Goal: Register for event/course

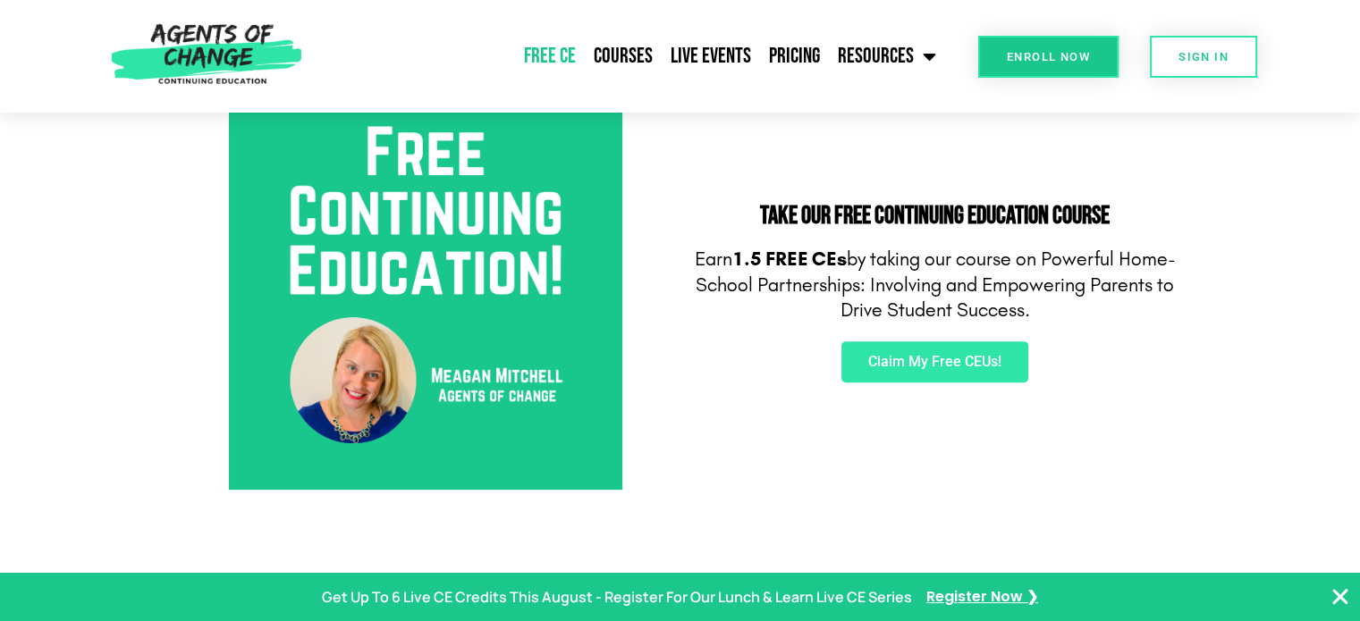
scroll to position [662, 0]
click at [964, 365] on span "Claim My Free CEUs!" at bounding box center [934, 362] width 133 height 14
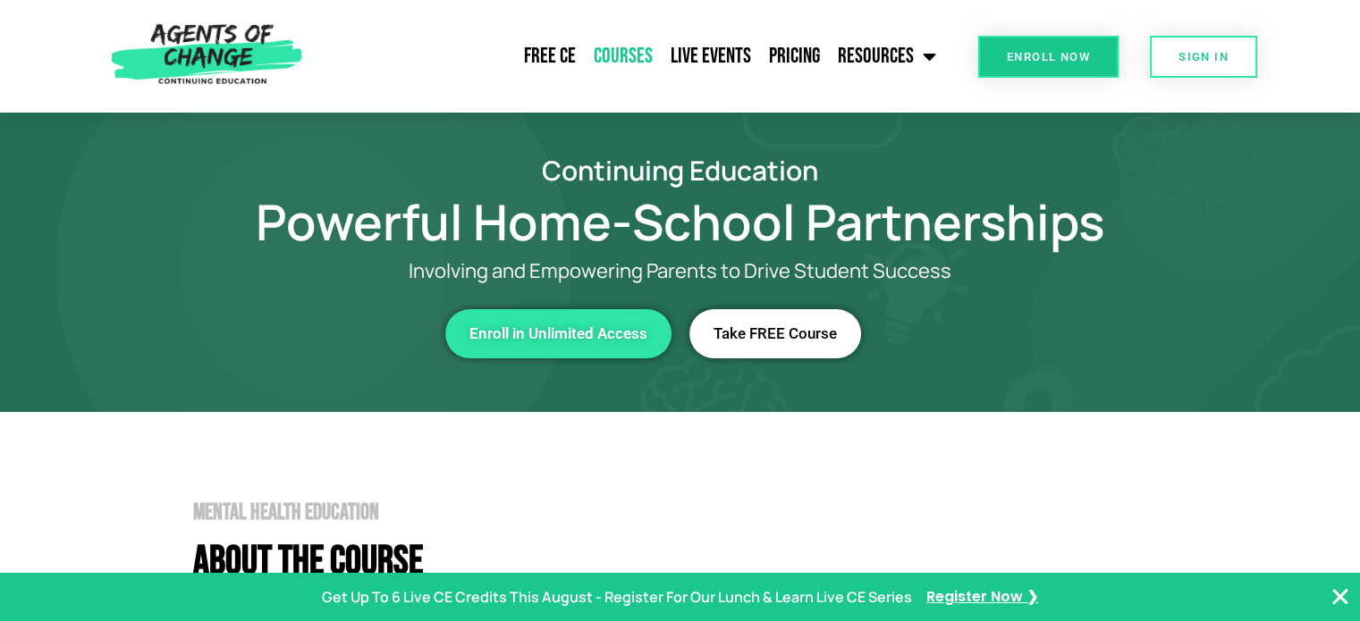
click at [615, 50] on link "Courses" at bounding box center [623, 56] width 77 height 45
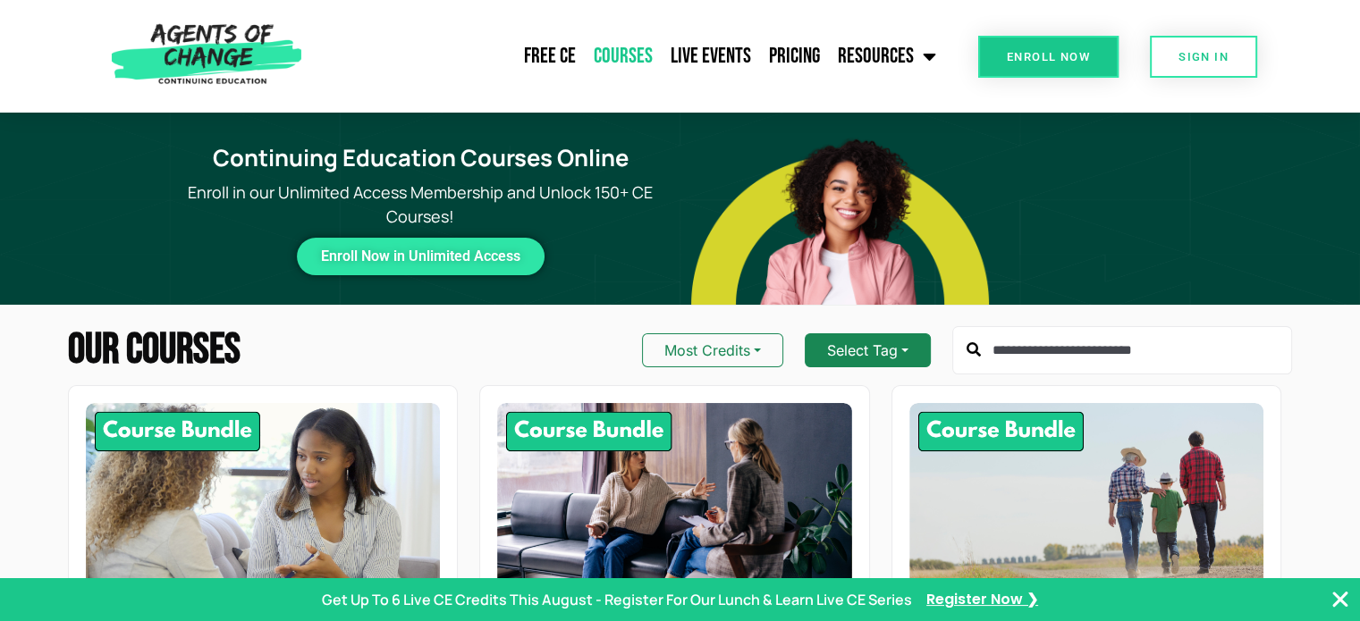
click at [872, 356] on button "Select Tag" at bounding box center [868, 350] width 126 height 34
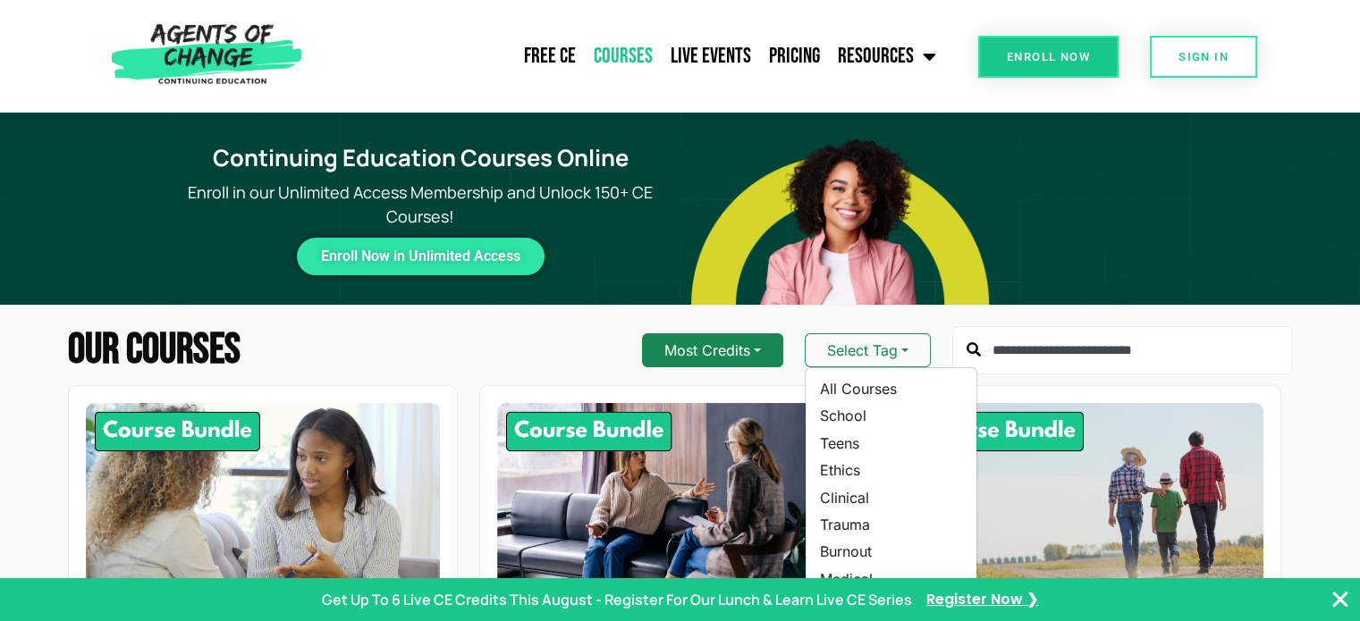
click at [735, 350] on button "Most Credits" at bounding box center [712, 350] width 141 height 34
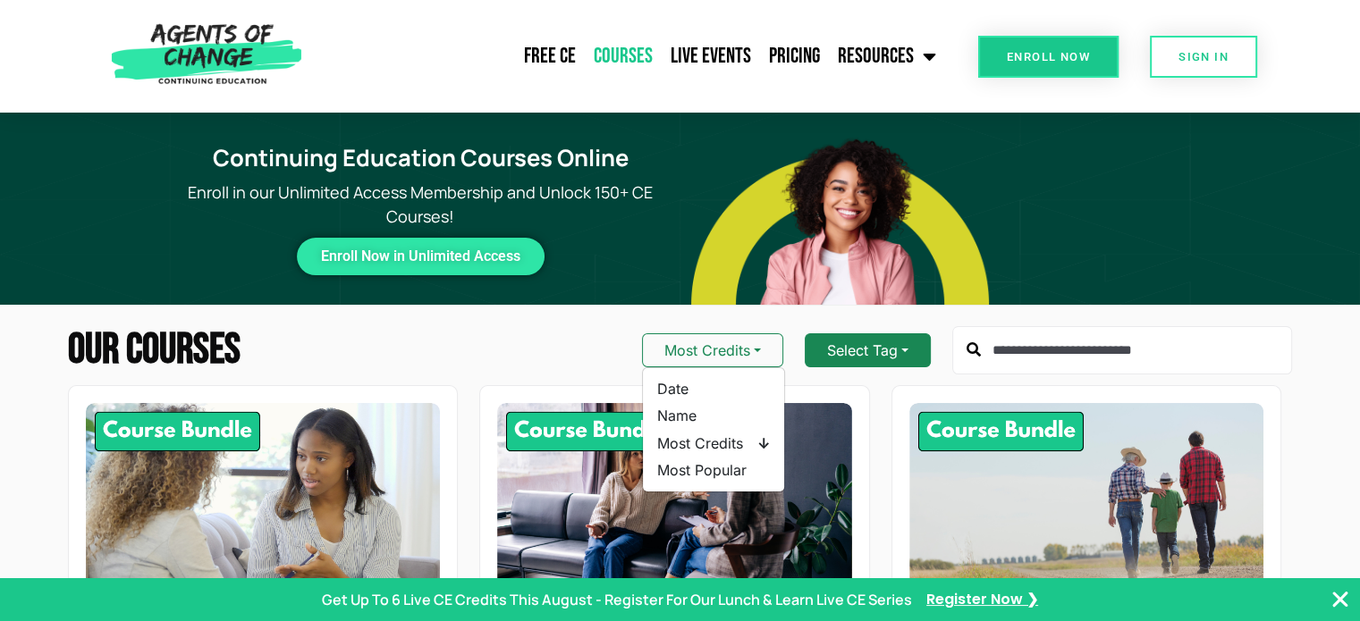
click at [856, 336] on button "Select Tag" at bounding box center [868, 350] width 126 height 34
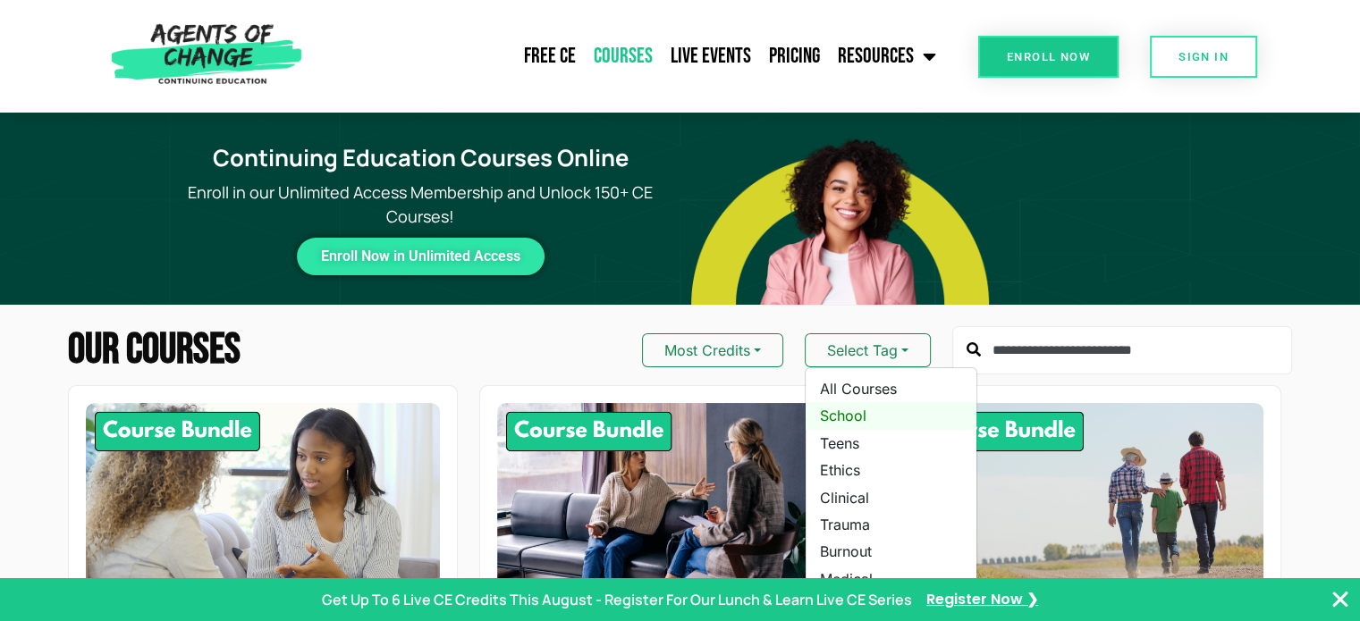
click at [857, 417] on link "School" at bounding box center [891, 415] width 171 height 27
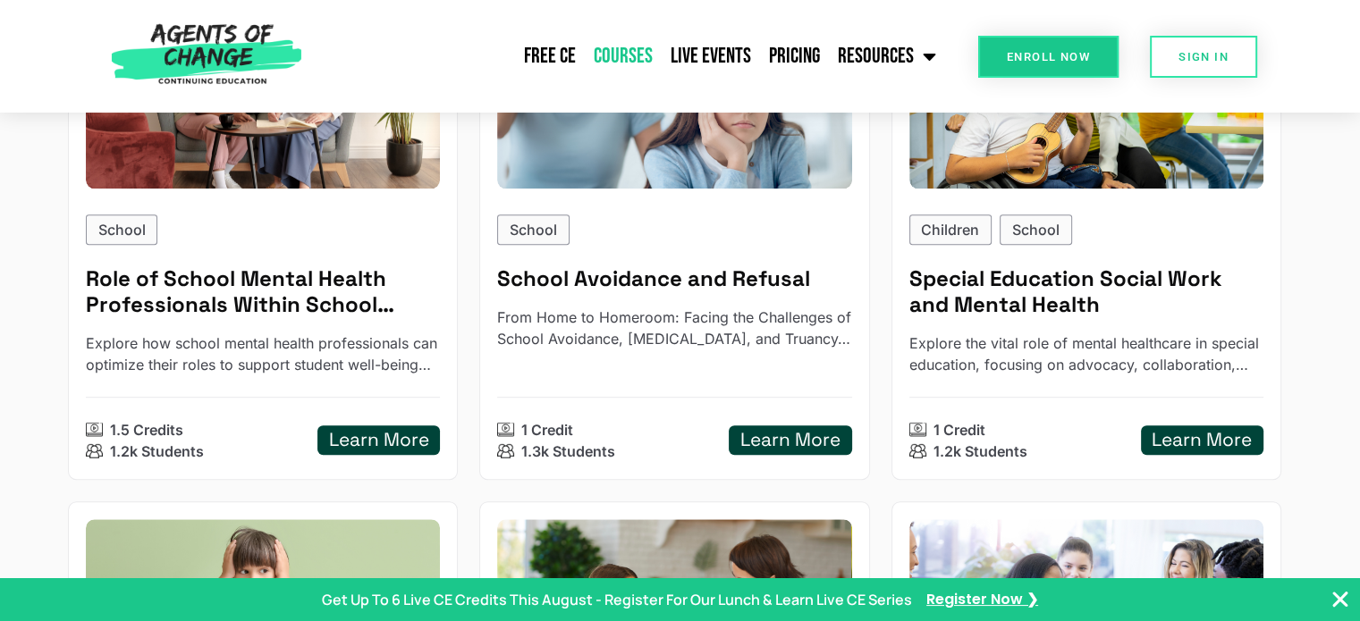
scroll to position [973, 0]
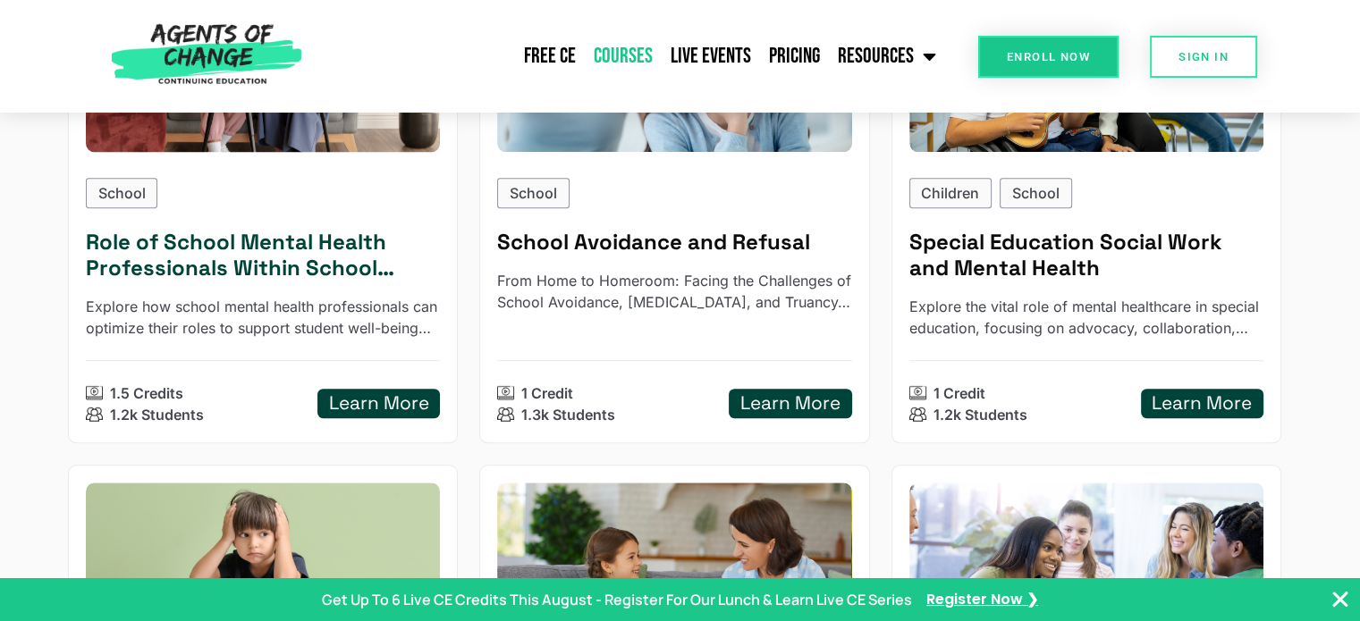
click at [364, 396] on h5 "Learn More" at bounding box center [379, 403] width 100 height 22
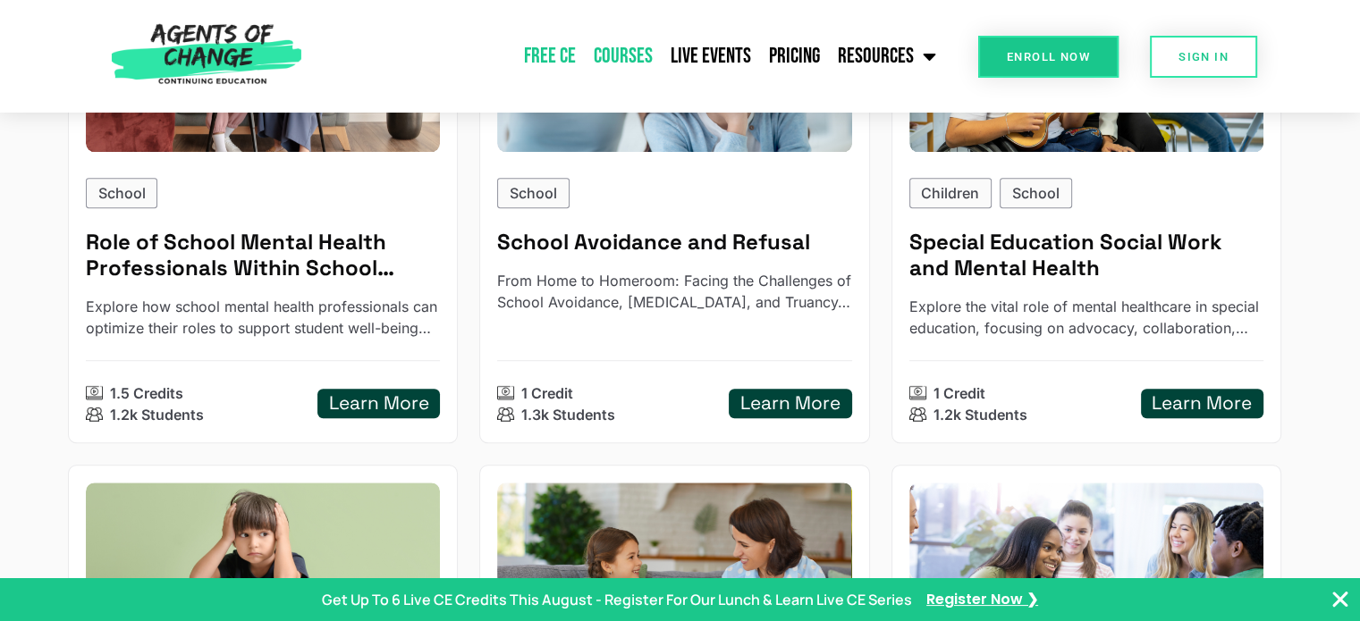
click at [555, 60] on link "Free CE" at bounding box center [550, 56] width 70 height 45
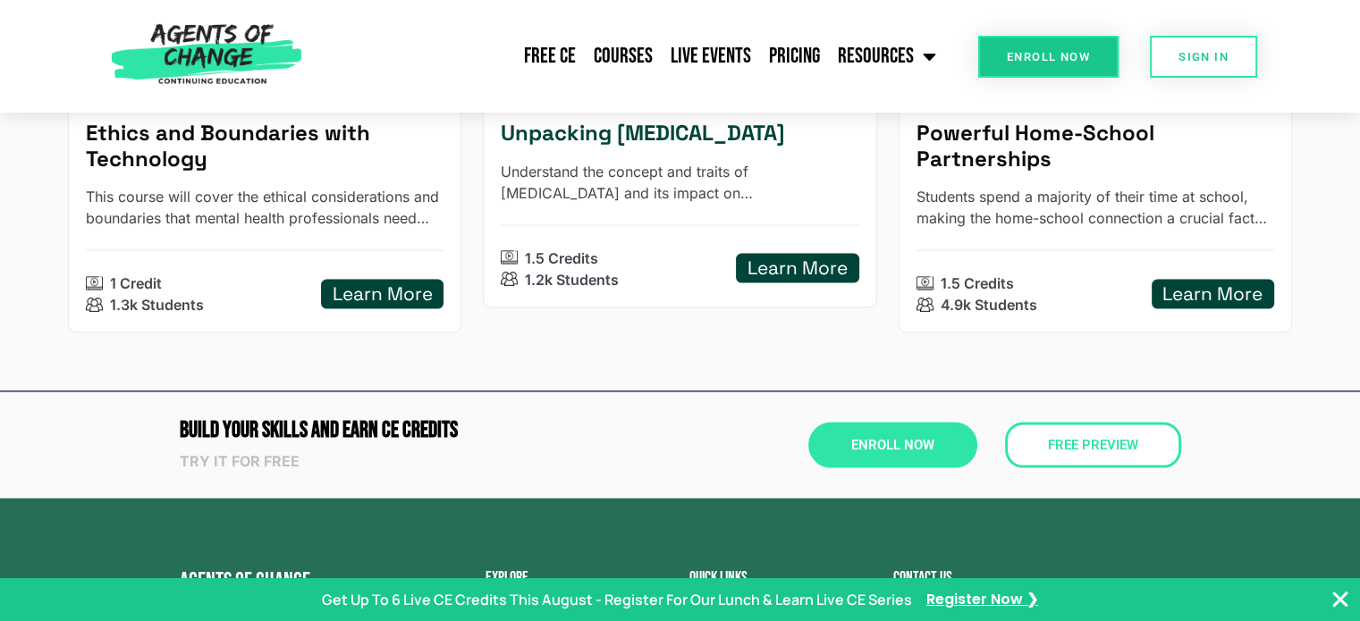
scroll to position [3766, 0]
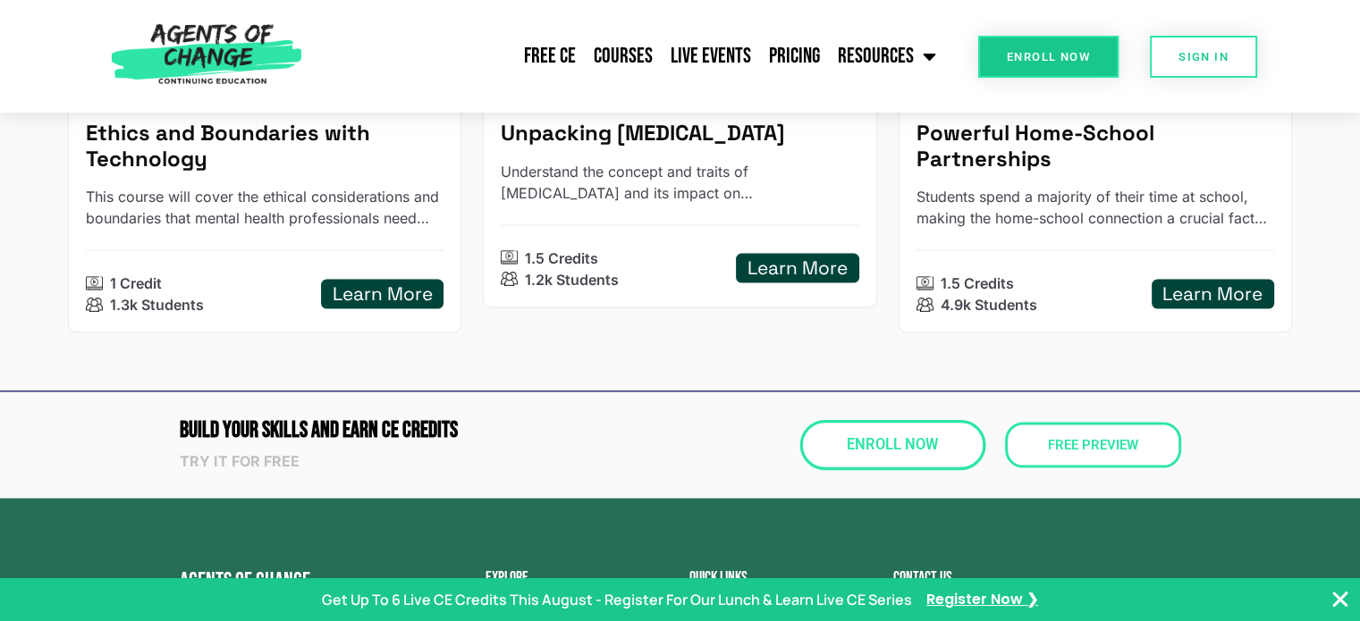
click at [847, 438] on span "Enroll Now" at bounding box center [892, 445] width 91 height 15
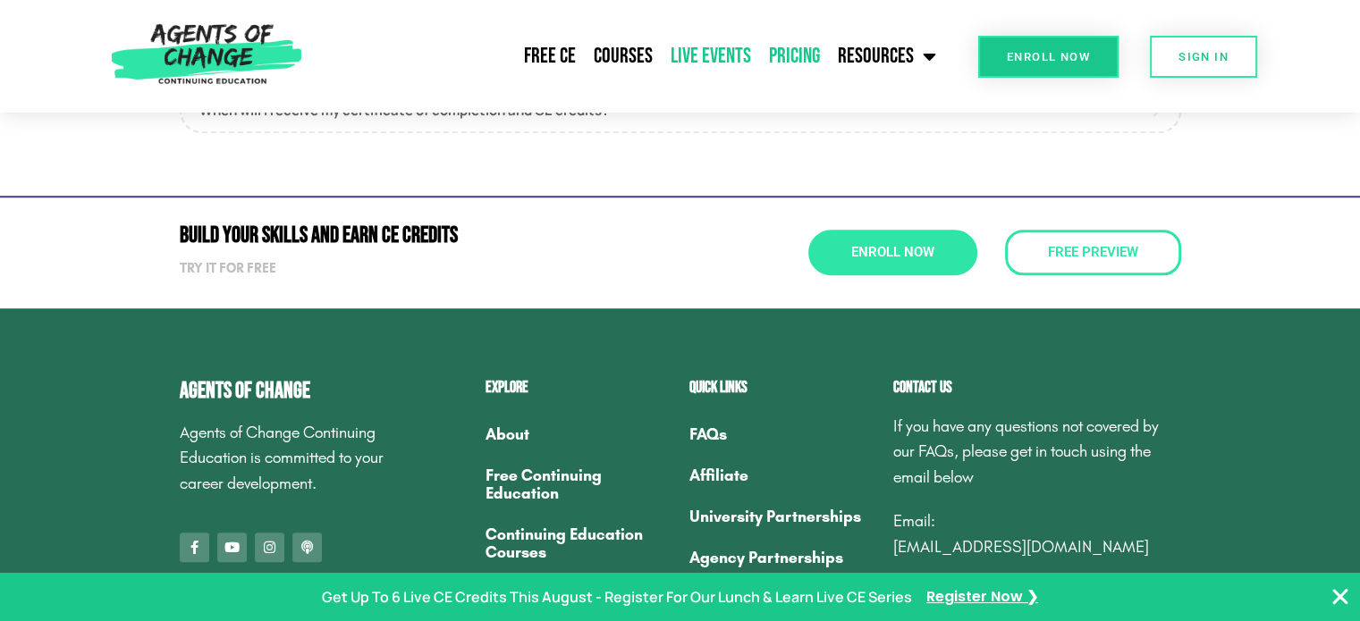
scroll to position [1438, 0]
